Goal: Find contact information: Find contact information

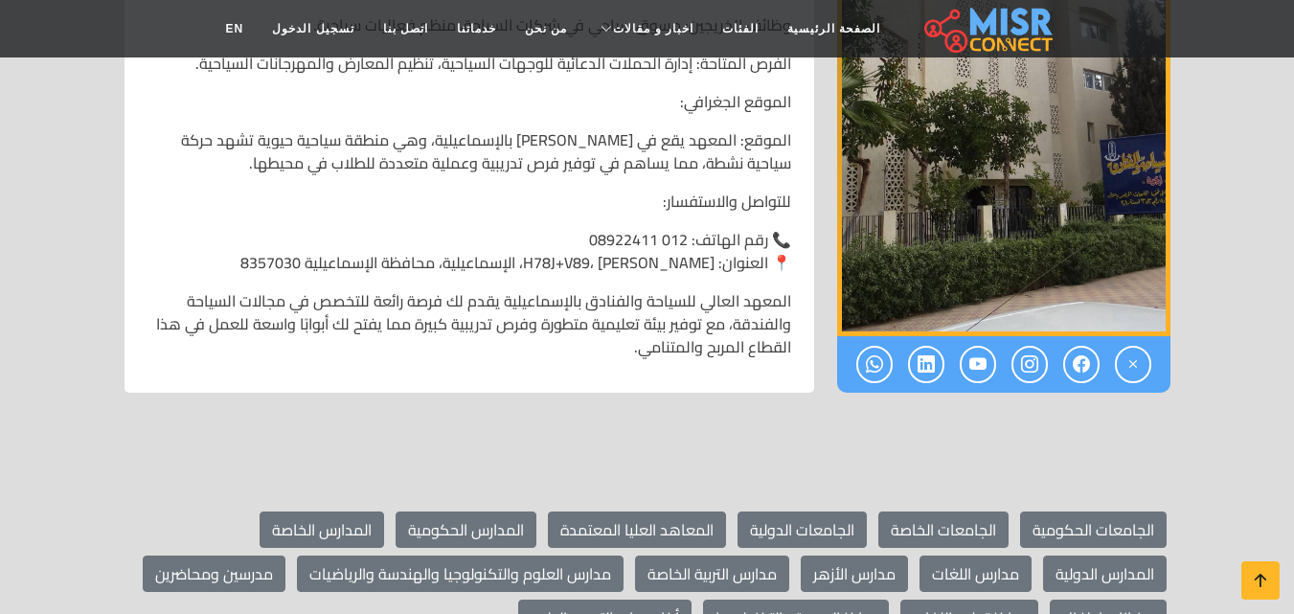
scroll to position [2778, 0]
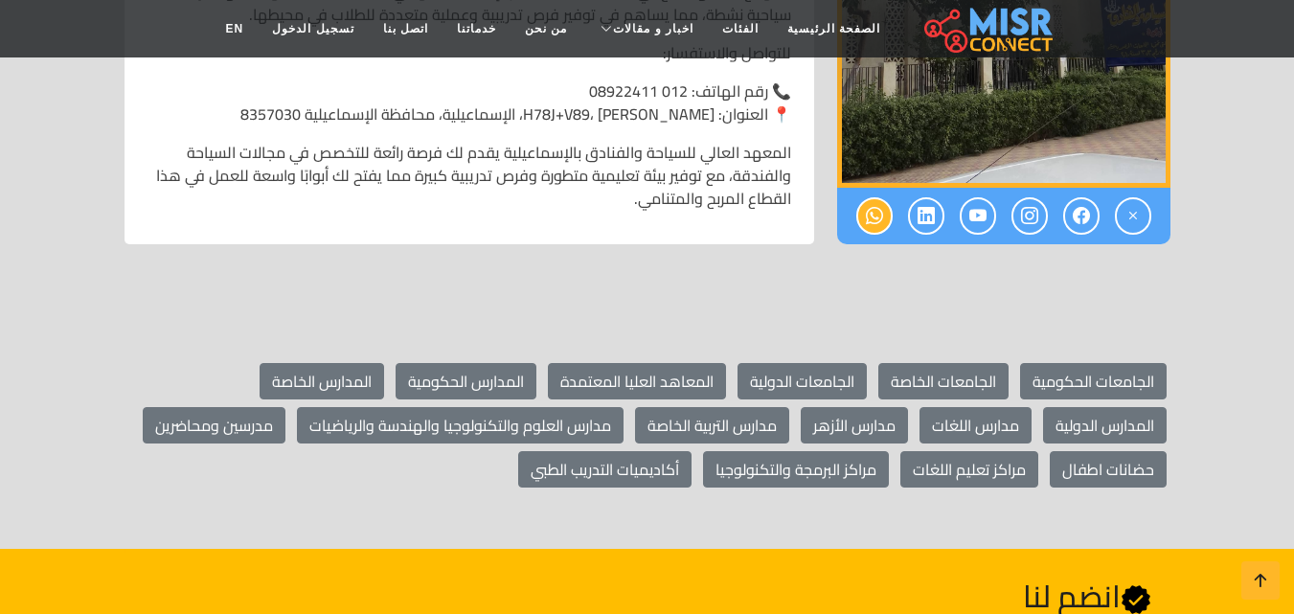
click at [885, 197] on link at bounding box center [874, 215] width 36 height 37
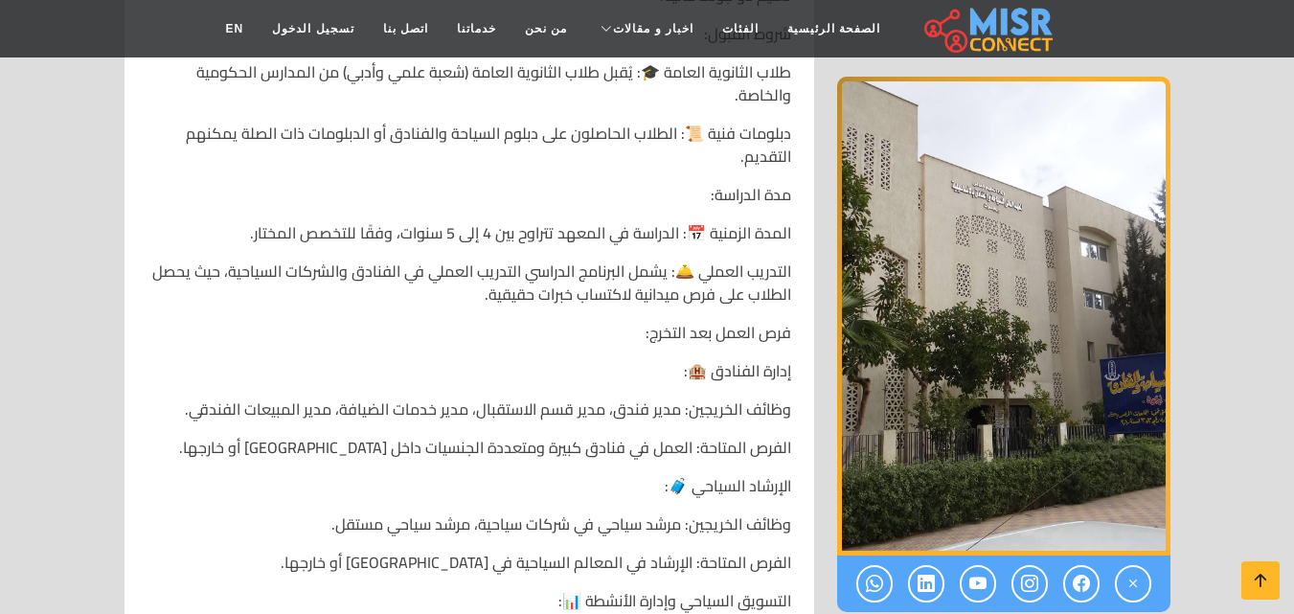
scroll to position [2012, 0]
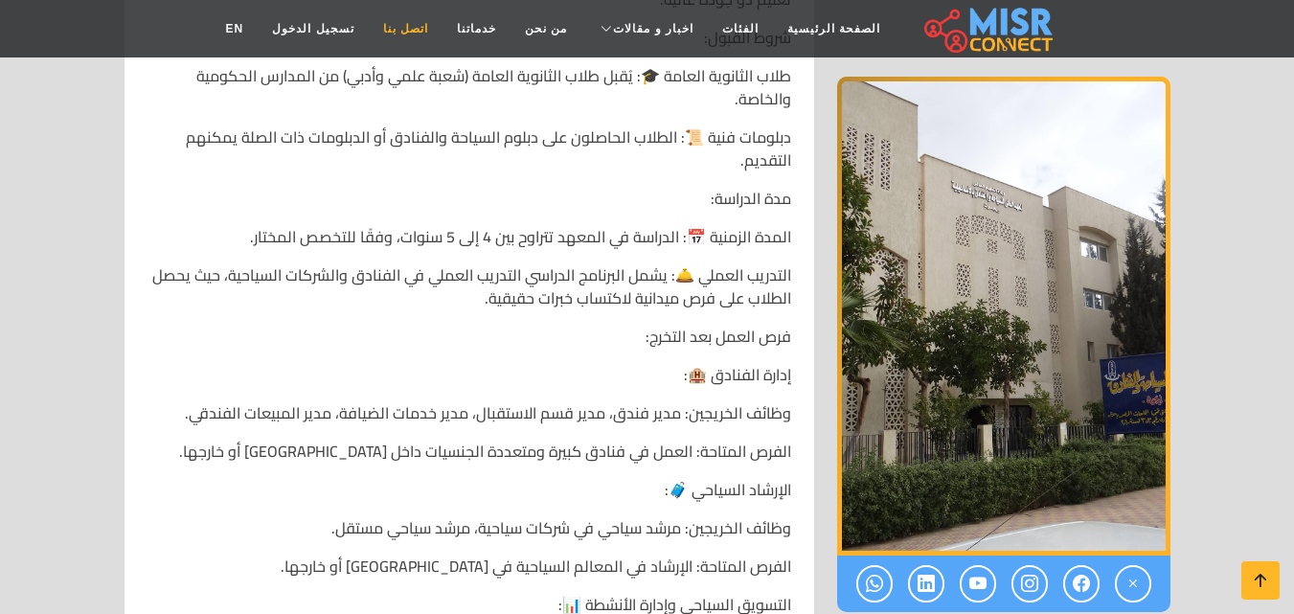
click at [421, 28] on link "اتصل بنا" at bounding box center [406, 29] width 74 height 36
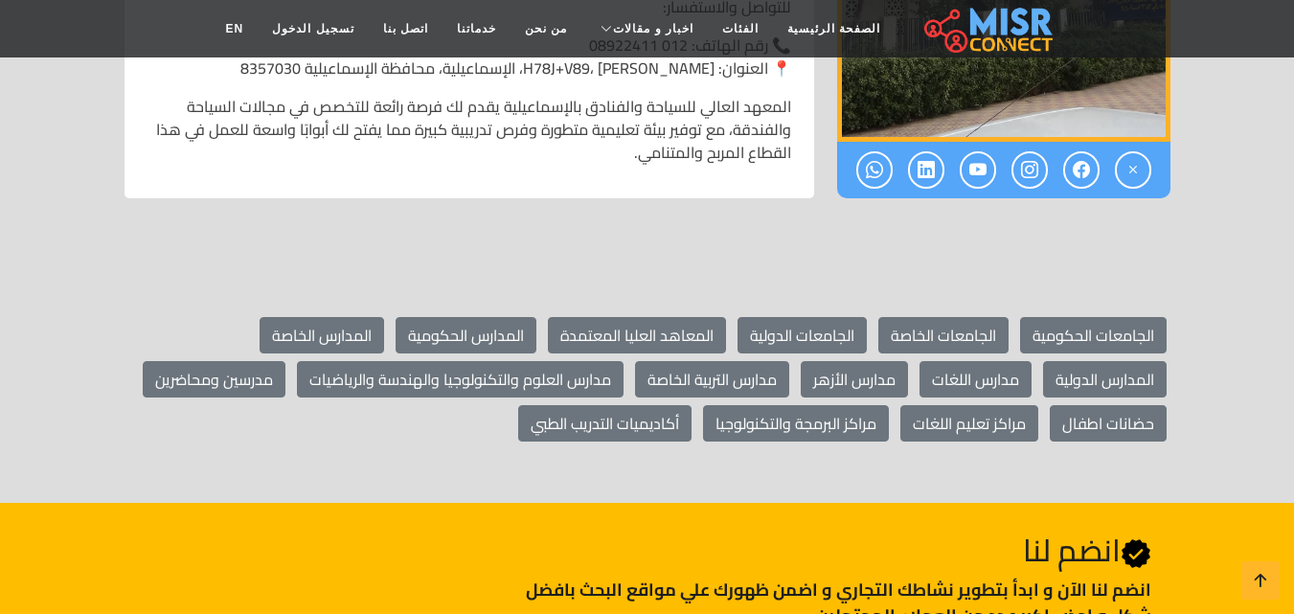
scroll to position [2778, 0]
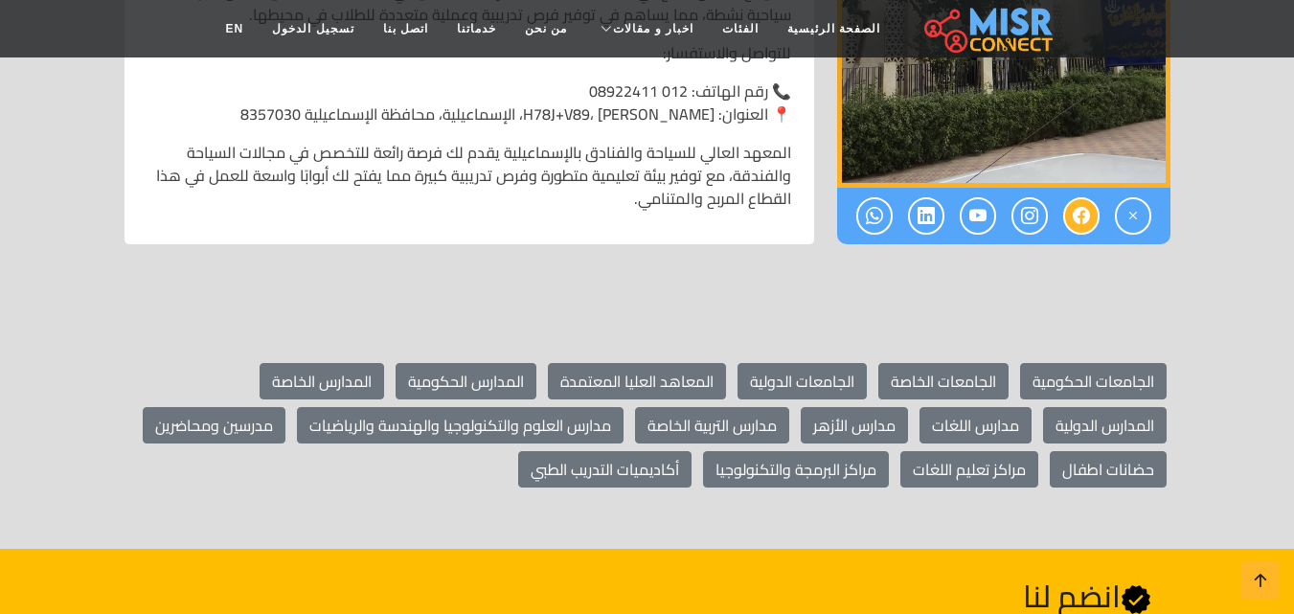
click at [1069, 197] on link at bounding box center [1081, 215] width 36 height 37
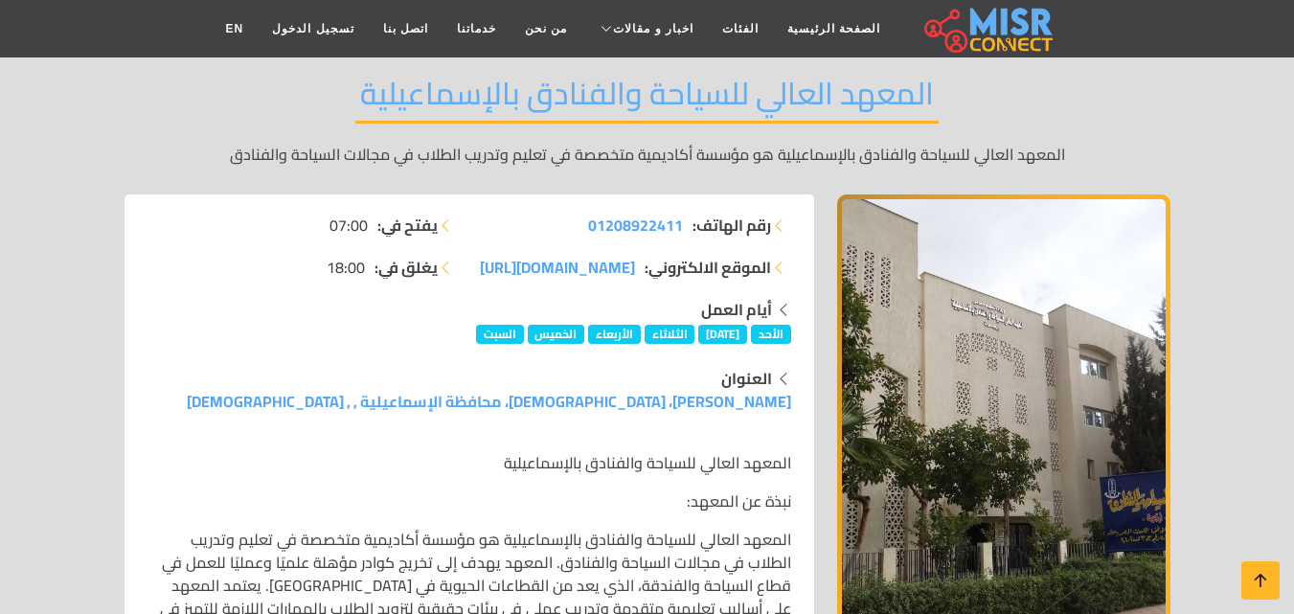
scroll to position [0, 0]
